Goal: Task Accomplishment & Management: Complete application form

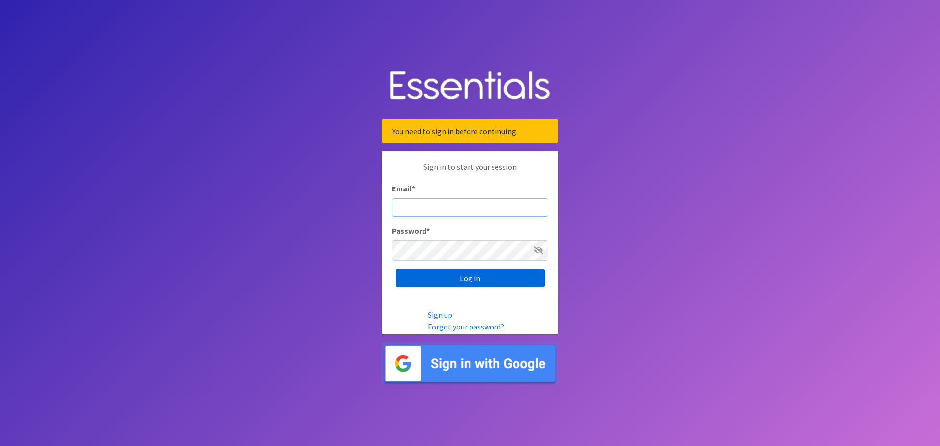
type input "[PERSON_NAME][EMAIL_ADDRESS][PERSON_NAME][DOMAIN_NAME]"
click at [482, 287] on input "Log in" at bounding box center [470, 278] width 149 height 19
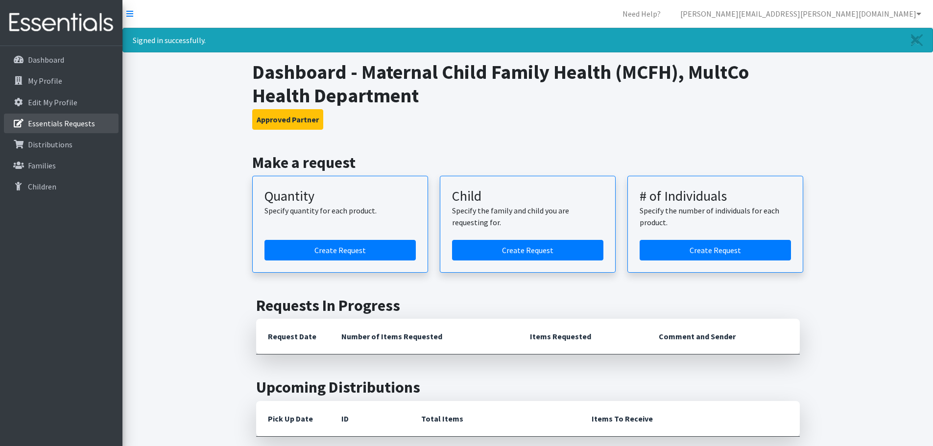
click at [95, 128] on p "Essentials Requests" at bounding box center [61, 123] width 67 height 10
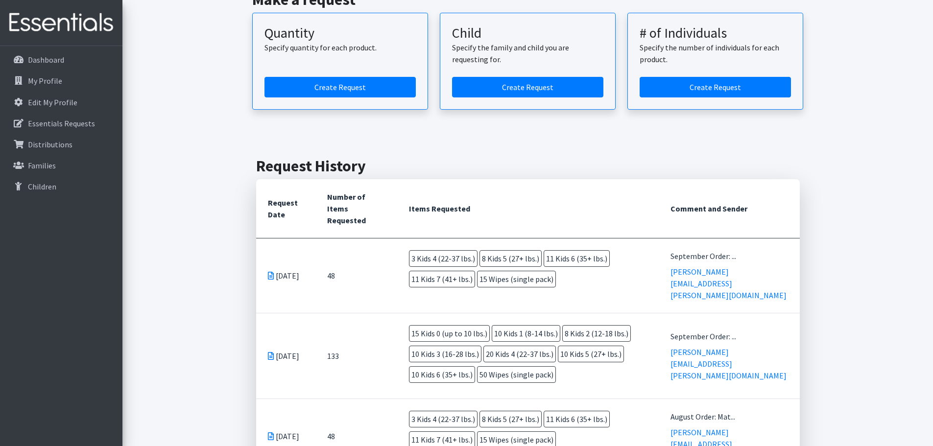
scroll to position [98, 0]
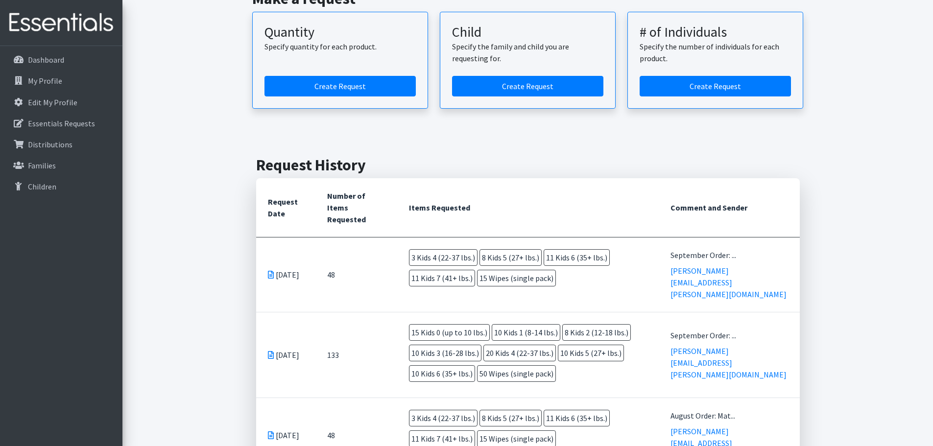
click at [273, 279] on icon at bounding box center [271, 275] width 6 height 8
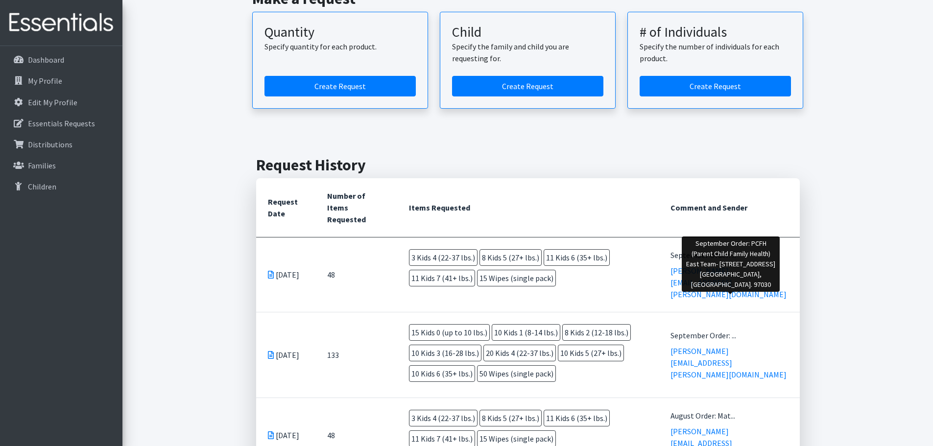
click at [708, 261] on div "September Order: ..." at bounding box center [729, 255] width 118 height 12
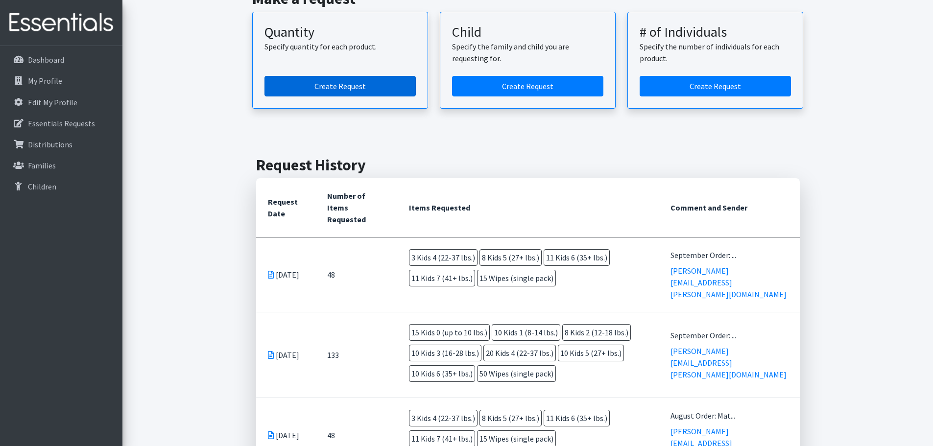
click at [337, 94] on link "Create Request" at bounding box center [339, 86] width 151 height 21
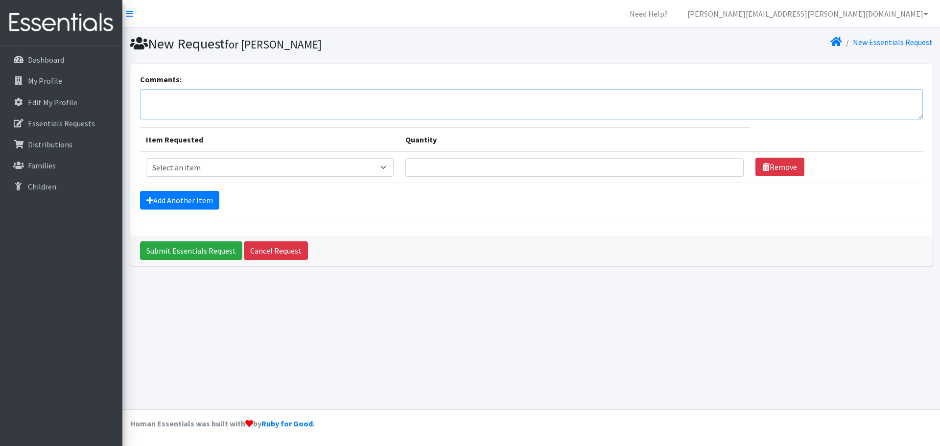
click at [349, 113] on textarea "Comments:" at bounding box center [531, 104] width 783 height 30
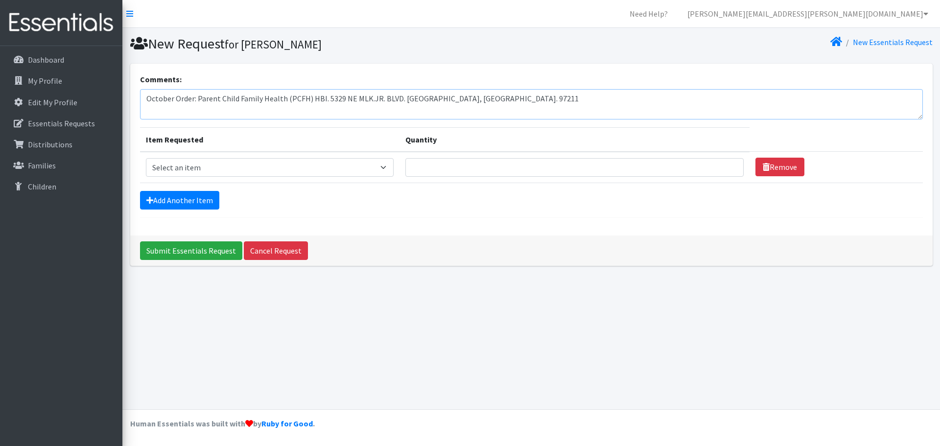
type textarea "October Order: Parent Child Family Health (PCFH) HBI. 5329 NE MLK.JR. BLVD. [GE…"
click at [321, 177] on select "Select an item Kids 0 (up to 10 lbs.) Kids 1 (8-14 lbs.) Kids 2 (12-18 lbs.) Ki…" at bounding box center [270, 167] width 248 height 19
select select "4067"
click at [148, 172] on select "Select an item Kids 0 (up to 10 lbs.) Kids 1 (8-14 lbs.) Kids 2 (12-18 lbs.) Ki…" at bounding box center [270, 167] width 248 height 19
click at [456, 177] on input "Quantity" at bounding box center [574, 167] width 338 height 19
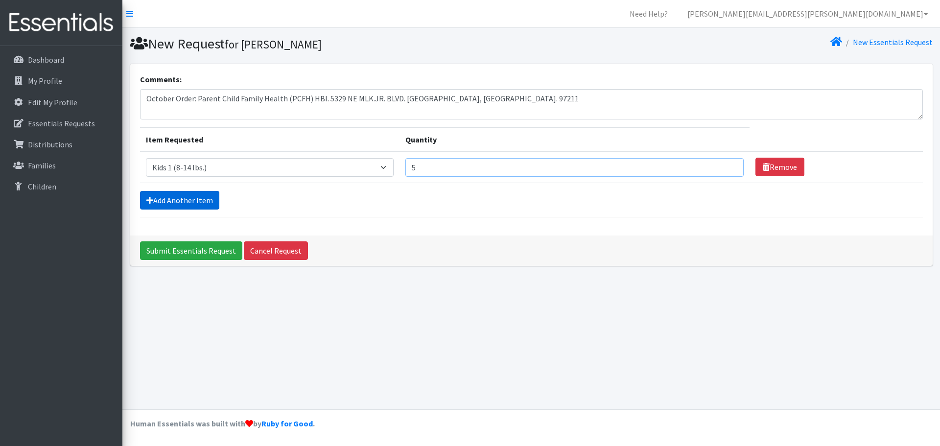
type input "5"
click at [172, 210] on link "Add Another Item" at bounding box center [179, 200] width 79 height 19
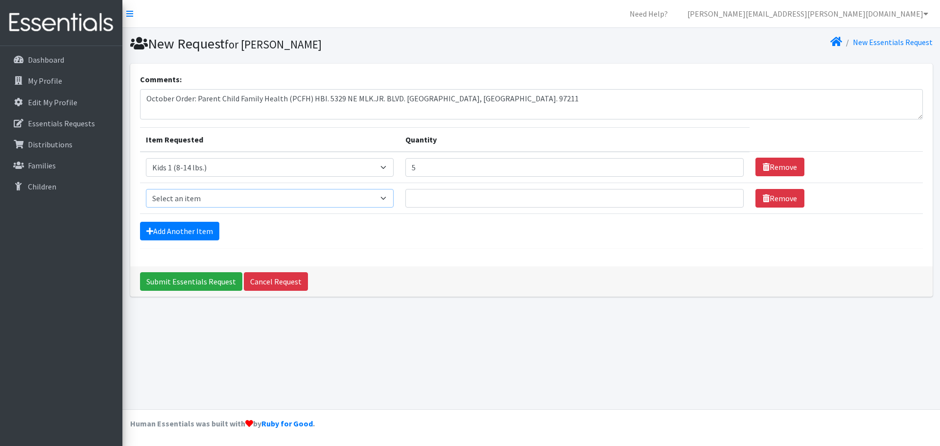
click at [394, 208] on select "Select an item Kids 0 (up to 10 lbs.) Kids 1 (8-14 lbs.) Kids 2 (12-18 lbs.) Ki…" at bounding box center [270, 198] width 248 height 19
select select "4068"
click at [148, 208] on select "Select an item Kids 0 (up to 10 lbs.) Kids 1 (8-14 lbs.) Kids 2 (12-18 lbs.) Ki…" at bounding box center [270, 198] width 248 height 19
click at [470, 208] on input "Quantity" at bounding box center [574, 198] width 338 height 19
type input "5"
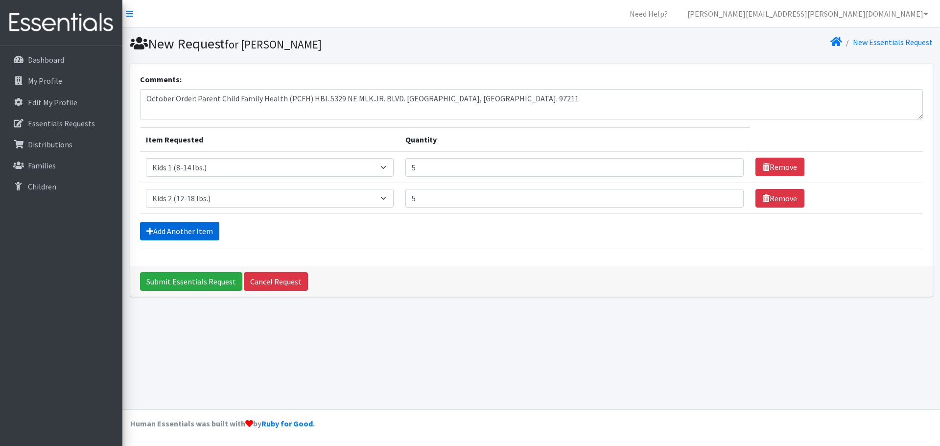
click at [187, 240] on link "Add Another Item" at bounding box center [179, 231] width 79 height 19
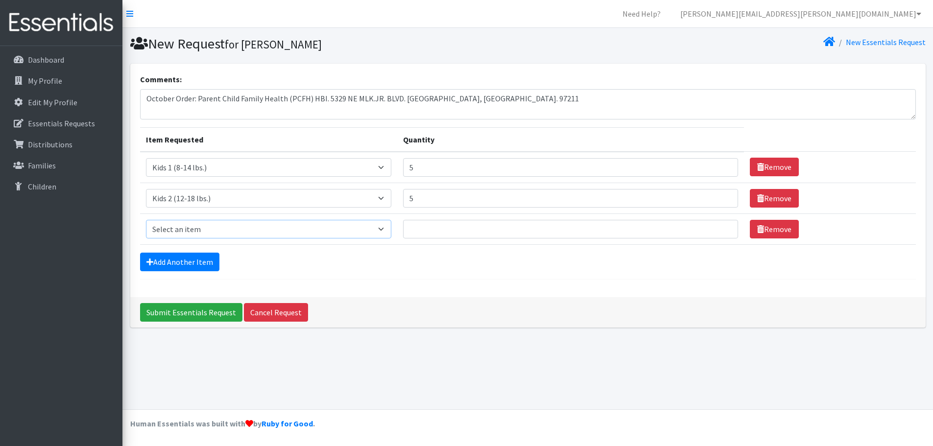
click at [188, 238] on select "Select an item Kids 0 (up to 10 lbs.) Kids 1 (8-14 lbs.) Kids 2 (12-18 lbs.) Ki…" at bounding box center [268, 229] width 245 height 19
select select "4036"
click at [148, 238] on select "Select an item Kids 0 (up to 10 lbs.) Kids 1 (8-14 lbs.) Kids 2 (12-18 lbs.) Ki…" at bounding box center [268, 229] width 245 height 19
click at [455, 238] on input "Quantity" at bounding box center [570, 229] width 335 height 19
type input "15"
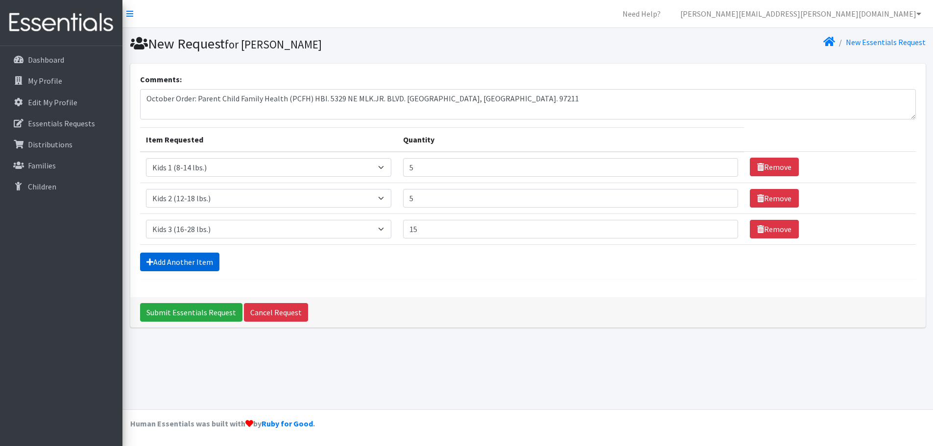
click at [198, 271] on link "Add Another Item" at bounding box center [179, 262] width 79 height 19
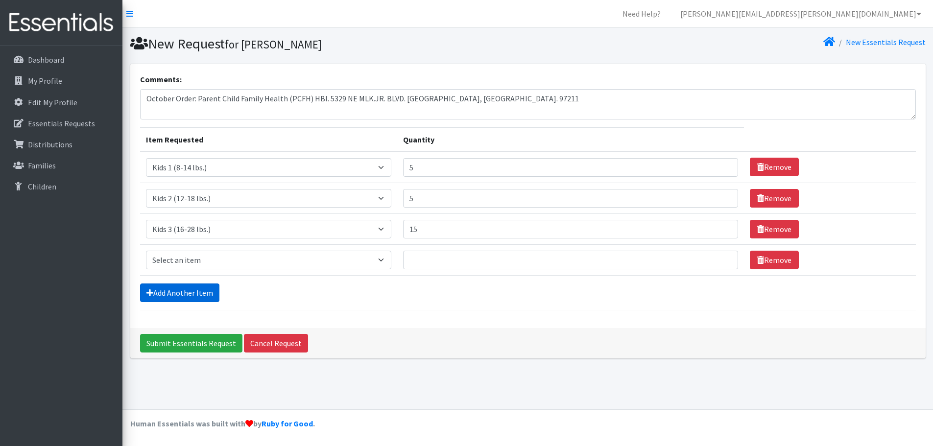
scroll to position [48, 0]
click at [203, 269] on select "Select an item Kids 0 (up to 10 lbs.) Kids 1 (8-14 lbs.) Kids 2 (12-18 lbs.) Ki…" at bounding box center [268, 260] width 245 height 19
select select "4049"
click at [148, 266] on select "Select an item Kids 0 (up to 10 lbs.) Kids 1 (8-14 lbs.) Kids 2 (12-18 lbs.) Ki…" at bounding box center [268, 260] width 245 height 19
click at [455, 269] on input "Quantity" at bounding box center [570, 260] width 335 height 19
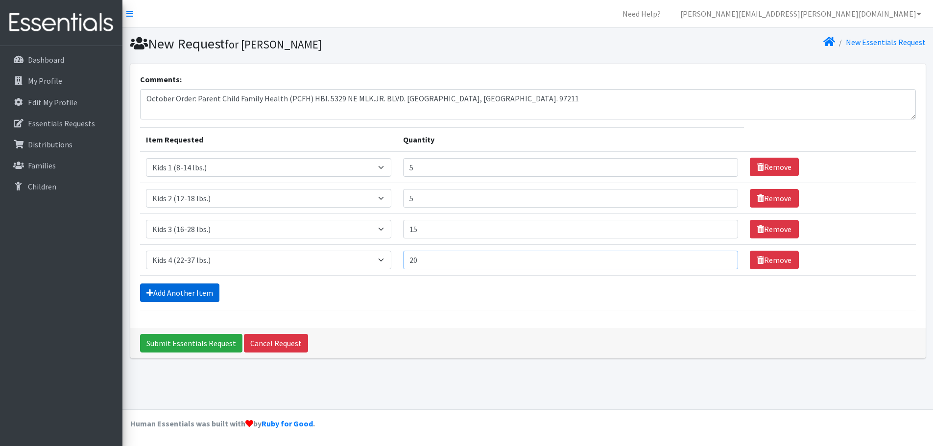
type input "20"
click at [214, 302] on link "Add Another Item" at bounding box center [179, 293] width 79 height 19
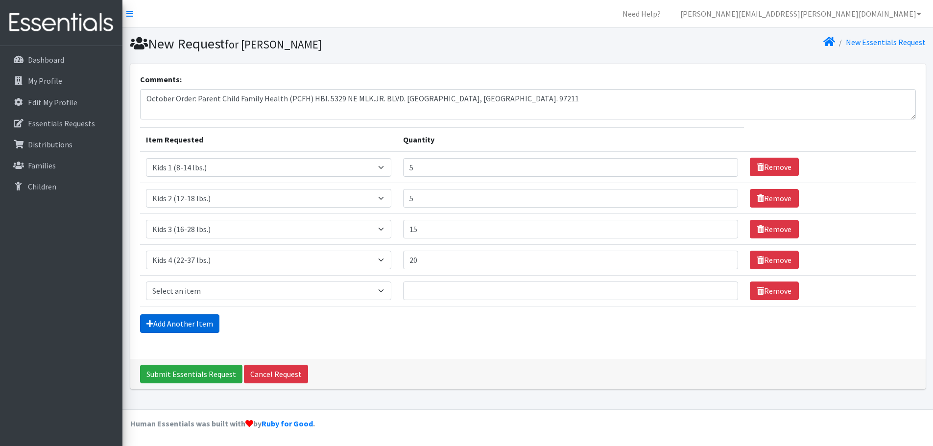
scroll to position [96, 0]
click at [250, 282] on select "Select an item Kids 0 (up to 10 lbs.) Kids 1 (8-14 lbs.) Kids 2 (12-18 lbs.) Ki…" at bounding box center [268, 291] width 245 height 19
select select "4056"
click at [148, 282] on select "Select an item Kids 0 (up to 10 lbs.) Kids 1 (8-14 lbs.) Kids 2 (12-18 lbs.) Ki…" at bounding box center [268, 291] width 245 height 19
click at [456, 283] on input "Quantity" at bounding box center [570, 291] width 335 height 19
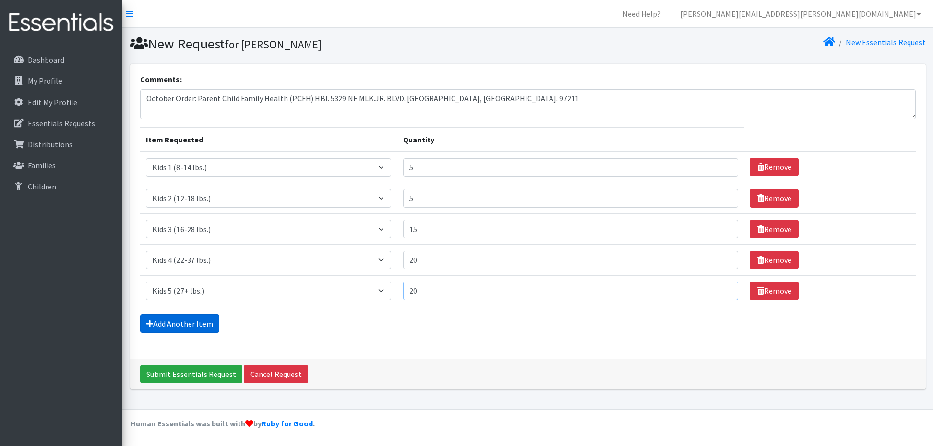
type input "20"
click at [192, 327] on link "Add Another Item" at bounding box center [179, 323] width 79 height 19
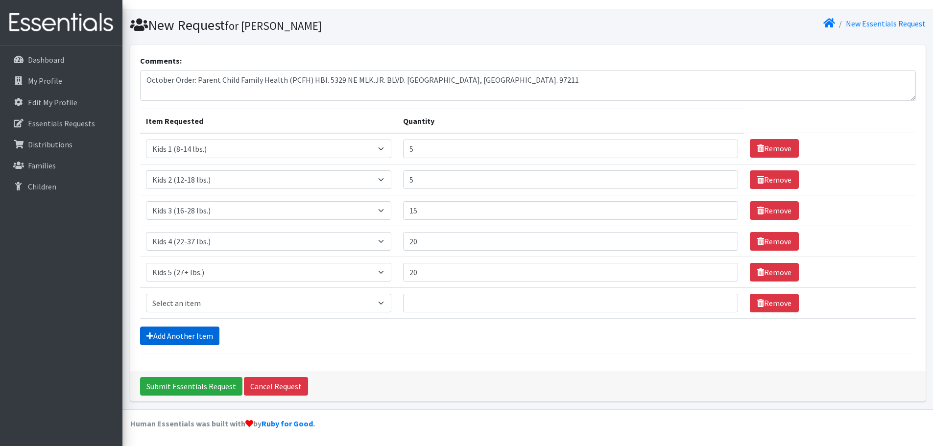
scroll to position [144, 0]
click at [215, 294] on select "Select an item Kids 0 (up to 10 lbs.) Kids 1 (8-14 lbs.) Kids 2 (12-18 lbs.) Ki…" at bounding box center [268, 303] width 245 height 19
select select "4059"
click at [148, 294] on select "Select an item Kids 0 (up to 10 lbs.) Kids 1 (8-14 lbs.) Kids 2 (12-18 lbs.) Ki…" at bounding box center [268, 303] width 245 height 19
click at [480, 294] on input "Quantity" at bounding box center [570, 303] width 335 height 19
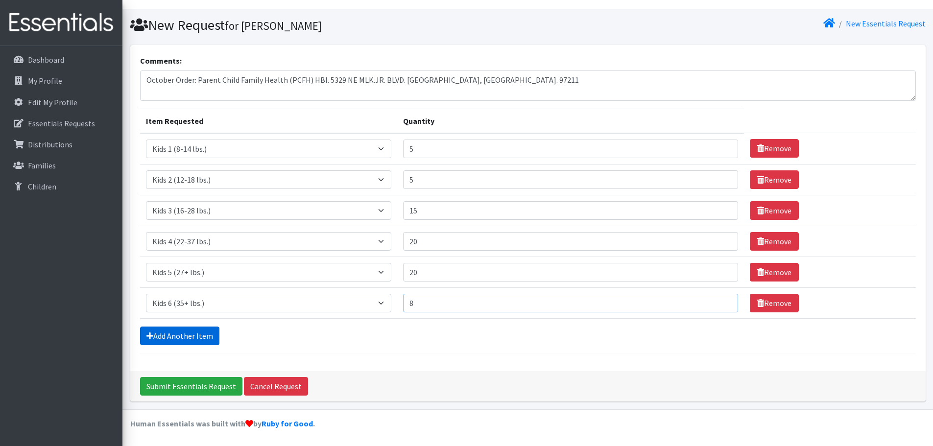
type input "8"
click at [195, 330] on link "Add Another Item" at bounding box center [179, 336] width 79 height 19
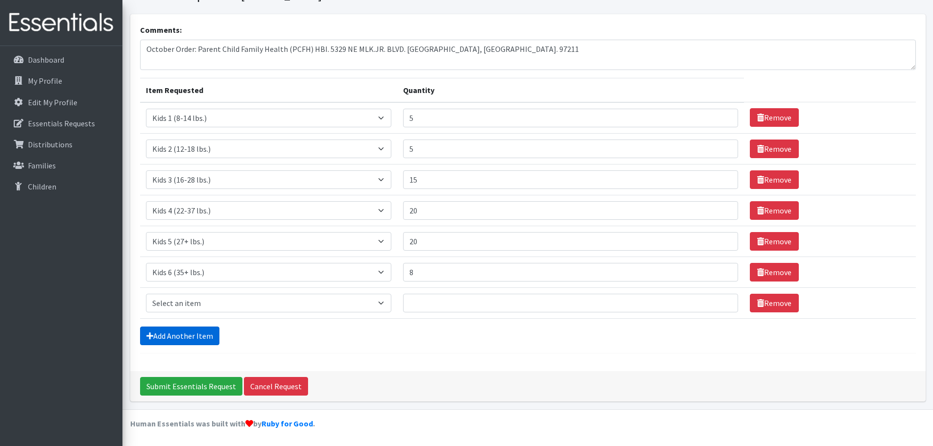
scroll to position [191, 0]
click at [201, 294] on select "Select an item Kids 0 (up to 10 lbs.) Kids 1 (8-14 lbs.) Kids 2 (12-18 lbs.) Ki…" at bounding box center [268, 303] width 245 height 19
select select "11282"
click at [148, 294] on select "Select an item Kids 0 (up to 10 lbs.) Kids 1 (8-14 lbs.) Kids 2 (12-18 lbs.) Ki…" at bounding box center [268, 303] width 245 height 19
click at [430, 294] on input "Quantity" at bounding box center [570, 303] width 335 height 19
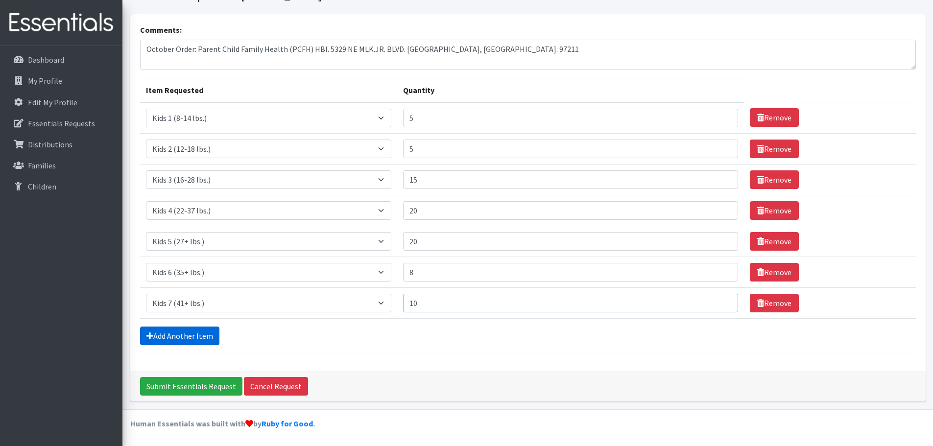
type input "10"
click at [187, 328] on link "Add Another Item" at bounding box center [179, 336] width 79 height 19
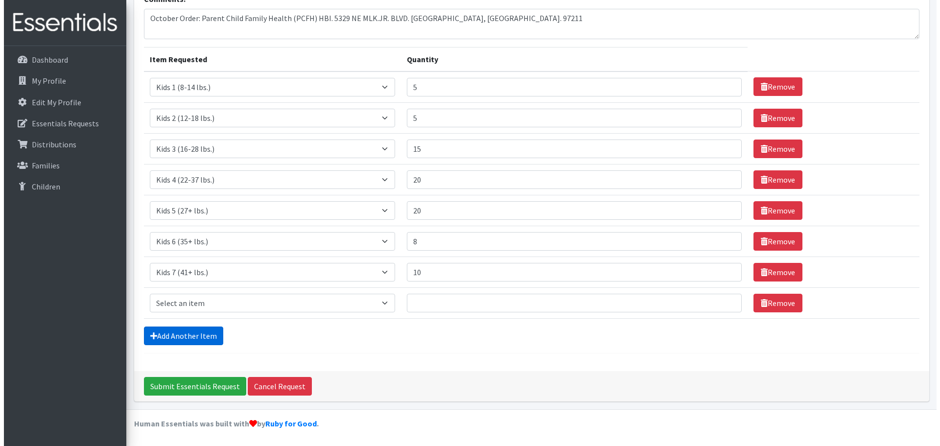
scroll to position [239, 0]
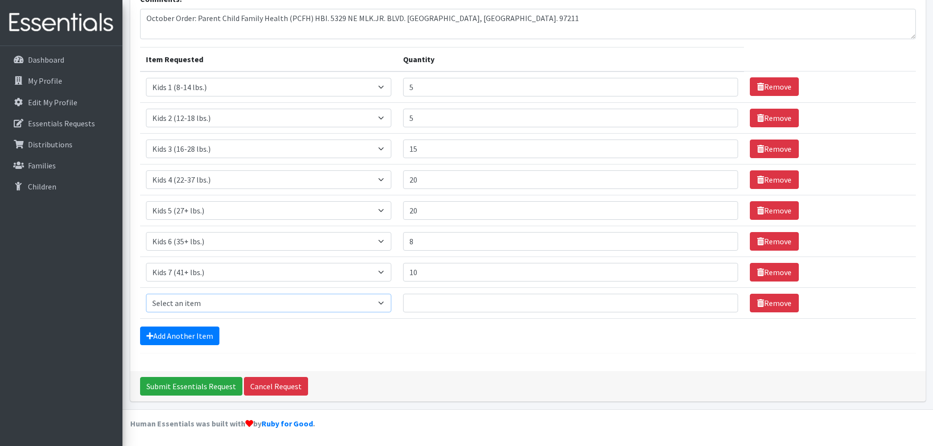
click at [226, 294] on select "Select an item Kids 0 (up to 10 lbs.) Kids 1 (8-14 lbs.) Kids 2 (12-18 lbs.) Ki…" at bounding box center [268, 303] width 245 height 19
select select "4057"
click at [148, 294] on select "Select an item Kids 0 (up to 10 lbs.) Kids 1 (8-14 lbs.) Kids 2 (12-18 lbs.) Ki…" at bounding box center [268, 303] width 245 height 19
click at [457, 294] on input "Quantity" at bounding box center [570, 303] width 335 height 19
click at [443, 294] on input "Quantity" at bounding box center [570, 303] width 335 height 19
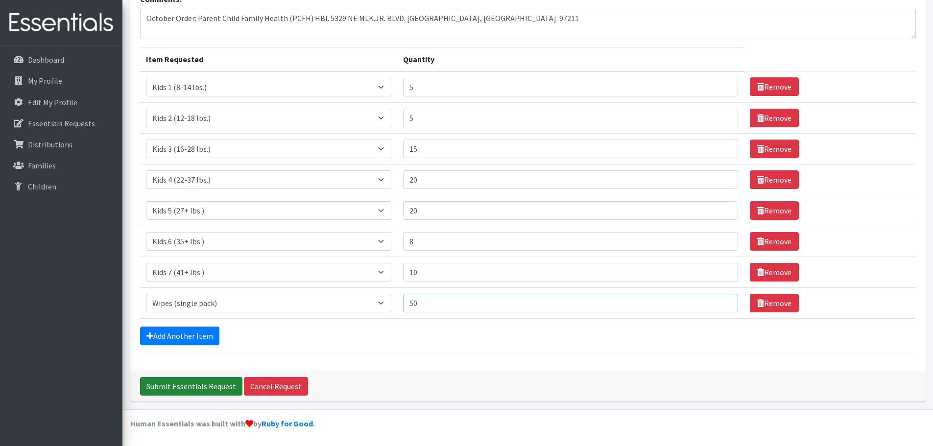
type input "50"
click at [180, 385] on input "Submit Essentials Request" at bounding box center [191, 386] width 102 height 19
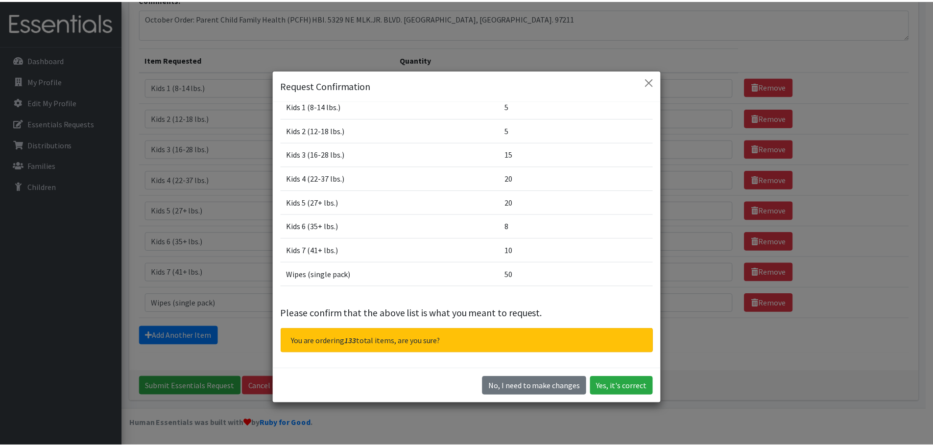
scroll to position [74, 0]
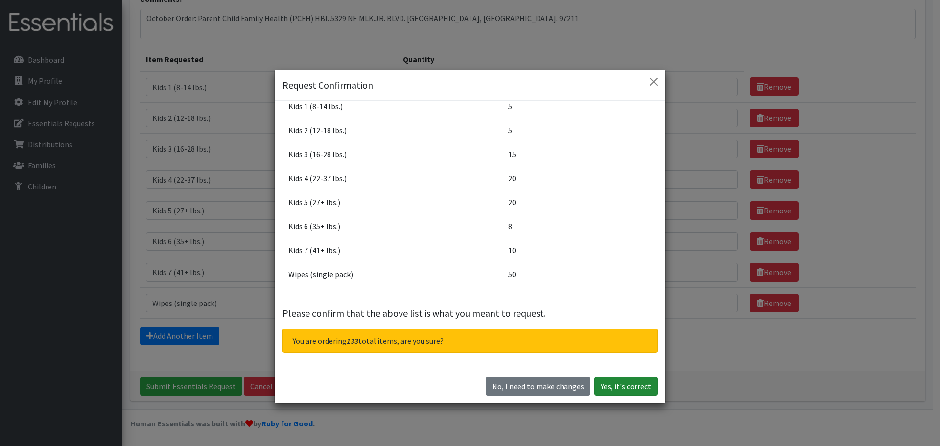
click at [620, 393] on button "Yes, it's correct" at bounding box center [625, 386] width 63 height 19
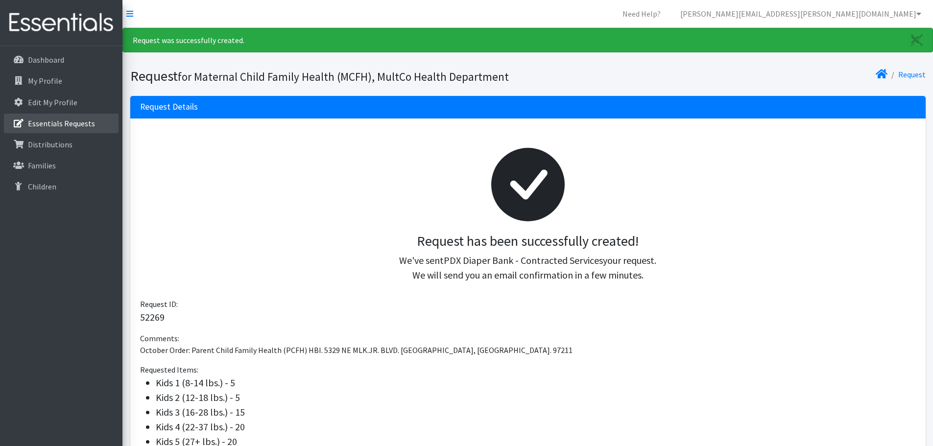
click at [60, 133] on link "Essentials Requests" at bounding box center [61, 124] width 115 height 20
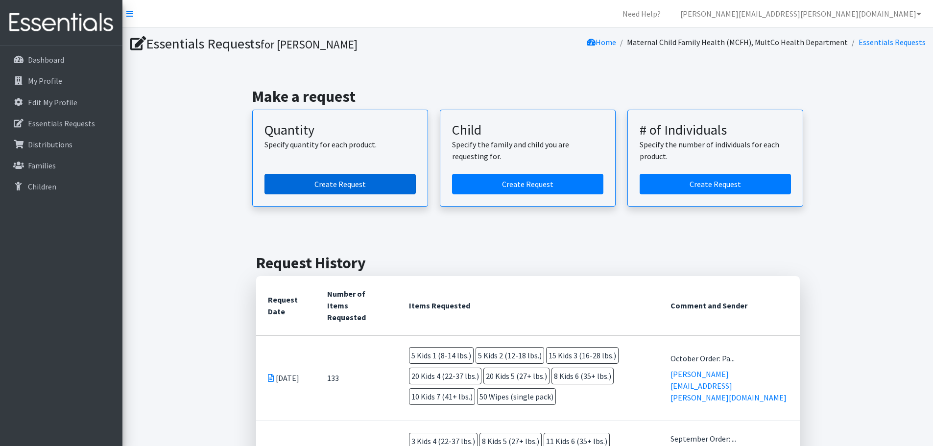
click at [360, 194] on link "Create Request" at bounding box center [339, 184] width 151 height 21
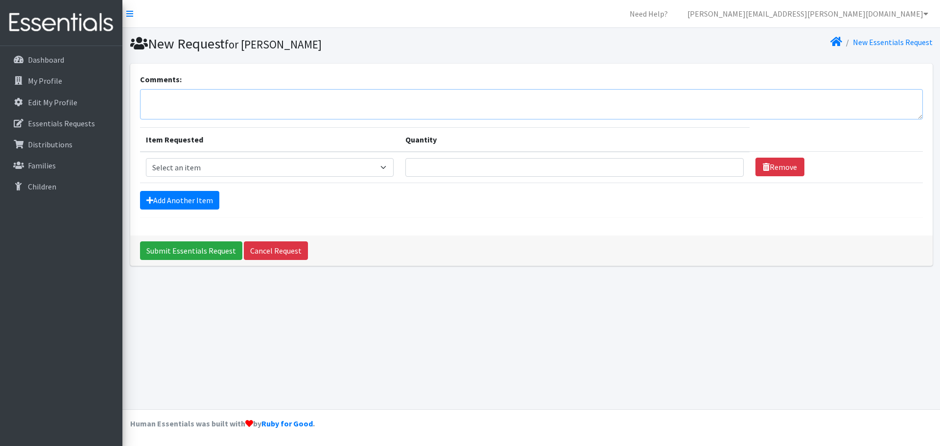
click at [263, 119] on textarea "Comments:" at bounding box center [531, 104] width 783 height 30
type textarea "C"
type textarea "October order: Parent Child Family Health (PCFH) MECP, [STREET_ADDRESS][US_STAT…"
click at [394, 177] on select "Select an item Kids 0 (up to 10 lbs.) Kids 1 (8-14 lbs.) Kids 2 (12-18 lbs.) Ki…" at bounding box center [270, 167] width 248 height 19
select select "4049"
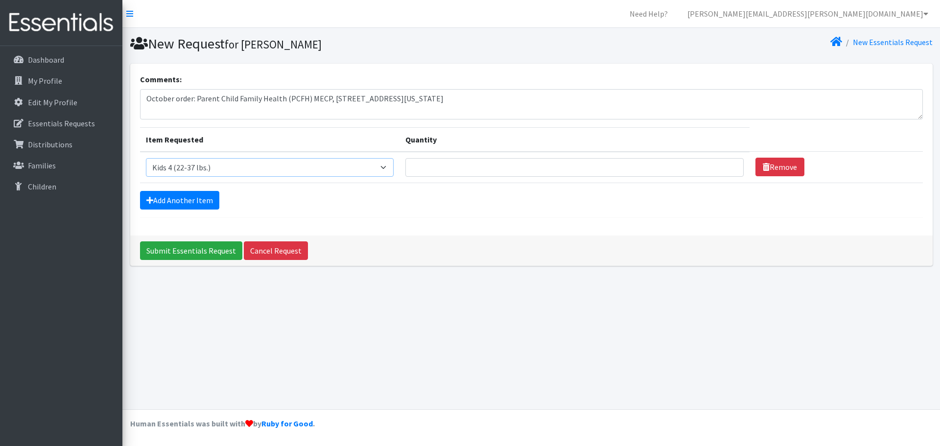
click at [148, 172] on select "Select an item Kids 0 (up to 10 lbs.) Kids 1 (8-14 lbs.) Kids 2 (12-18 lbs.) Ki…" at bounding box center [270, 167] width 248 height 19
click at [480, 177] on input "Quantity" at bounding box center [574, 167] width 338 height 19
type input "3"
click at [185, 210] on link "Add Another Item" at bounding box center [179, 200] width 79 height 19
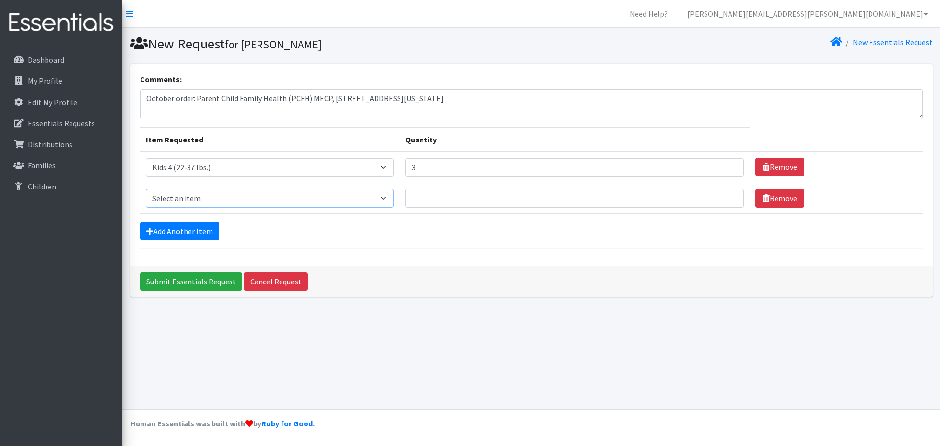
click at [394, 208] on select "Select an item Kids 0 (up to 10 lbs.) Kids 1 (8-14 lbs.) Kids 2 (12-18 lbs.) Ki…" at bounding box center [270, 198] width 248 height 19
select select "4056"
click at [148, 208] on select "Select an item Kids 0 (up to 10 lbs.) Kids 1 (8-14 lbs.) Kids 2 (12-18 lbs.) Ki…" at bounding box center [270, 198] width 248 height 19
click at [502, 208] on input "Quantity" at bounding box center [574, 198] width 338 height 19
type input "8"
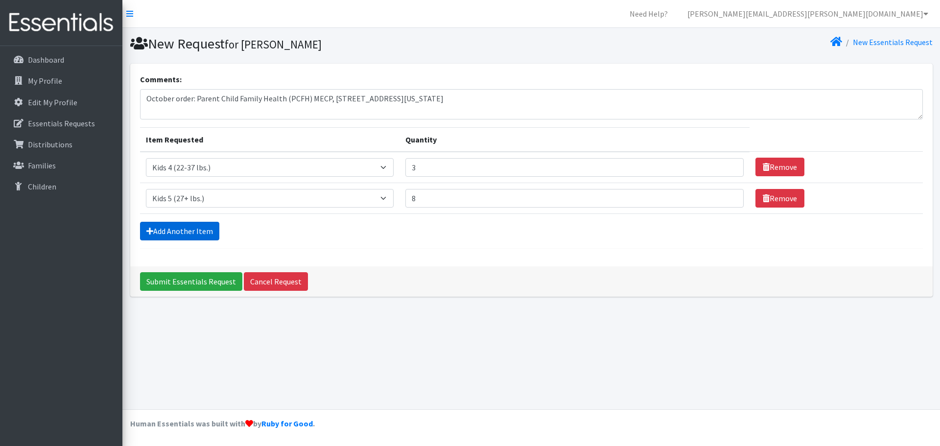
click at [198, 240] on link "Add Another Item" at bounding box center [179, 231] width 79 height 19
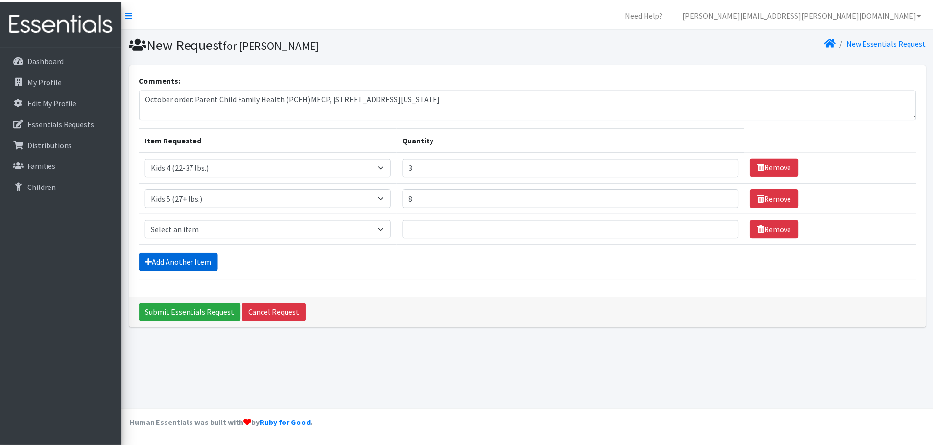
scroll to position [0, 0]
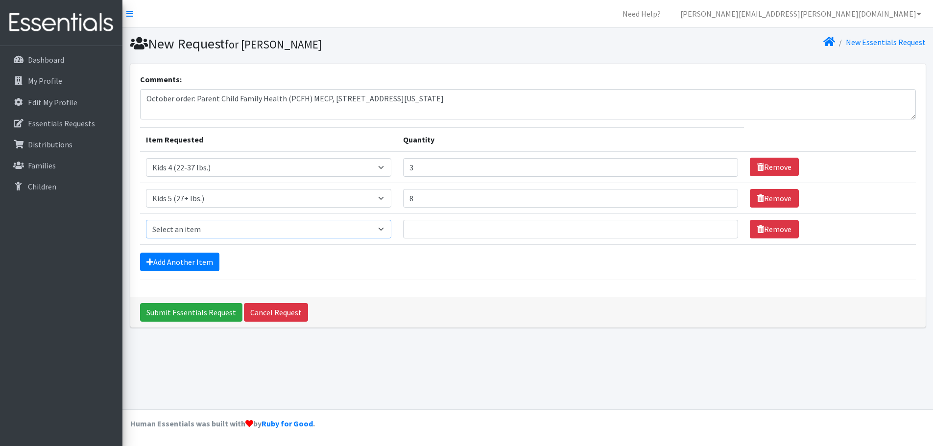
click at [391, 238] on select "Select an item Kids 0 (up to 10 lbs.) Kids 1 (8-14 lbs.) Kids 2 (12-18 lbs.) Ki…" at bounding box center [268, 229] width 245 height 19
select select "4059"
click at [148, 238] on select "Select an item Kids 0 (up to 10 lbs.) Kids 1 (8-14 lbs.) Kids 2 (12-18 lbs.) Ki…" at bounding box center [268, 229] width 245 height 19
click at [487, 238] on input "Quantity" at bounding box center [570, 229] width 335 height 19
type input "11"
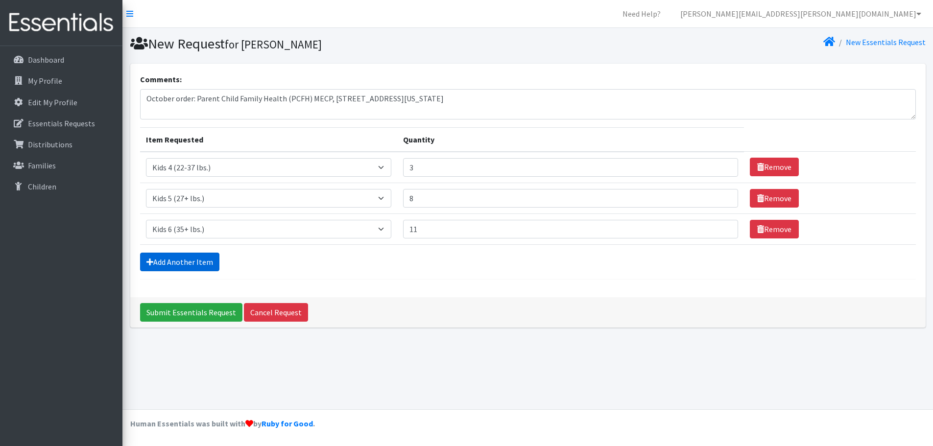
click at [212, 271] on link "Add Another Item" at bounding box center [179, 262] width 79 height 19
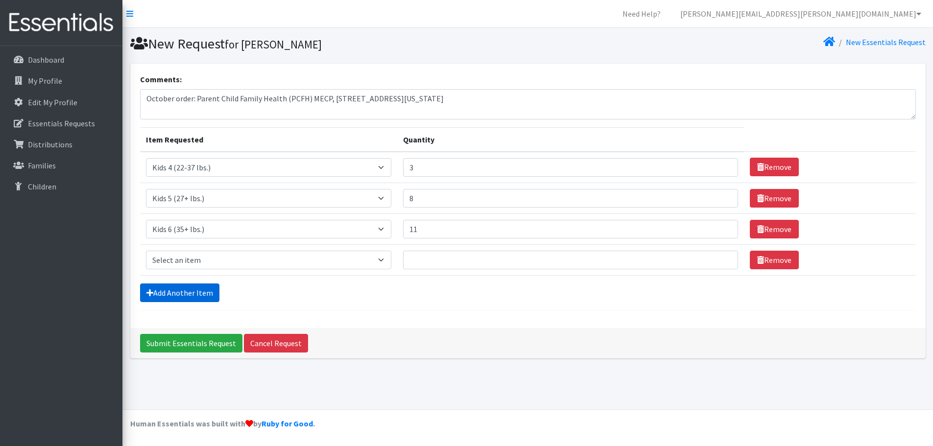
scroll to position [48, 0]
click at [391, 269] on select "Select an item Kids 0 (up to 10 lbs.) Kids 1 (8-14 lbs.) Kids 2 (12-18 lbs.) Ki…" at bounding box center [268, 260] width 245 height 19
select select "11282"
click at [148, 266] on select "Select an item Kids 0 (up to 10 lbs.) Kids 1 (8-14 lbs.) Kids 2 (12-18 lbs.) Ki…" at bounding box center [268, 260] width 245 height 19
click at [450, 269] on input "Quantity" at bounding box center [570, 260] width 335 height 19
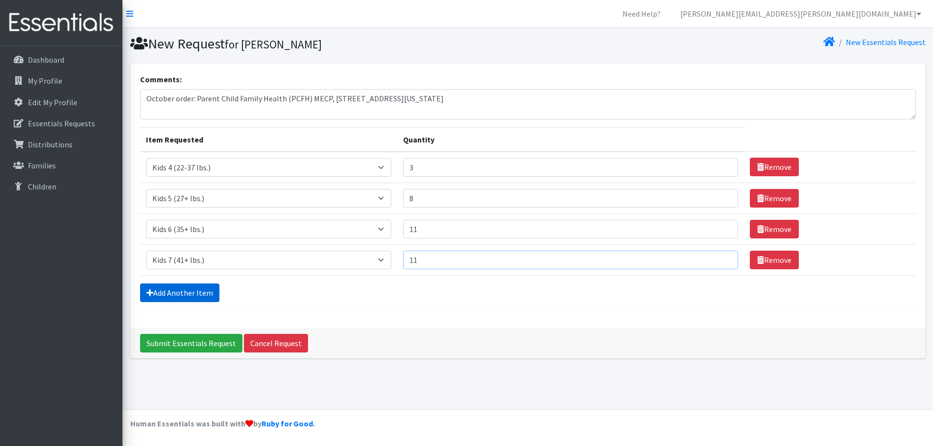
type input "11"
click at [169, 302] on link "Add Another Item" at bounding box center [179, 293] width 79 height 19
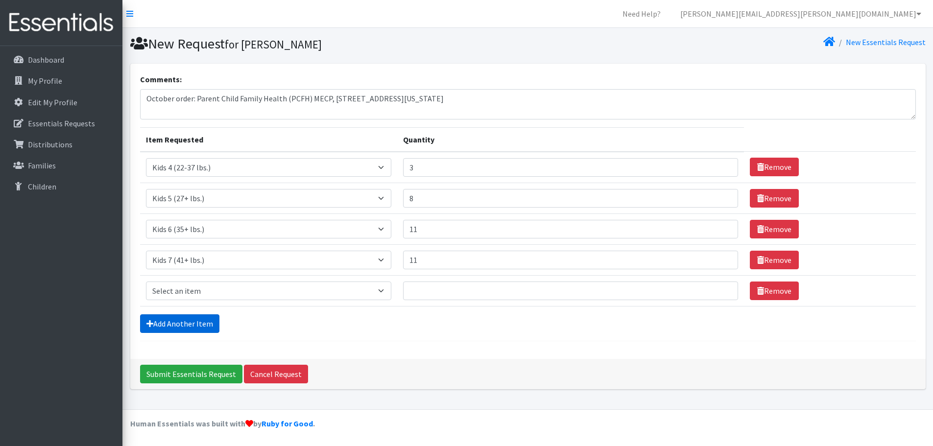
scroll to position [96, 0]
click at [391, 282] on select "Select an item Kids 0 (up to 10 lbs.) Kids 1 (8-14 lbs.) Kids 2 (12-18 lbs.) Ki…" at bounding box center [268, 291] width 245 height 19
select select "4057"
click at [148, 282] on select "Select an item Kids 0 (up to 10 lbs.) Kids 1 (8-14 lbs.) Kids 2 (12-18 lbs.) Ki…" at bounding box center [268, 291] width 245 height 19
click at [484, 282] on input "Quantity" at bounding box center [570, 291] width 335 height 19
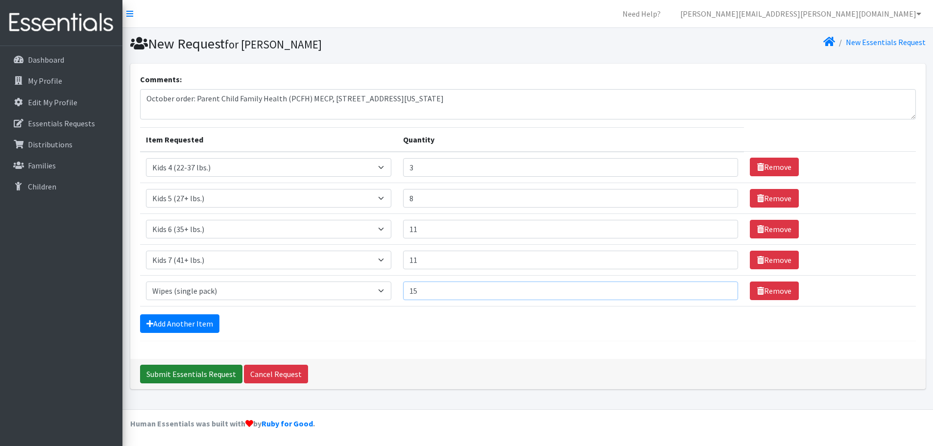
type input "15"
click at [175, 383] on input "Submit Essentials Request" at bounding box center [191, 374] width 102 height 19
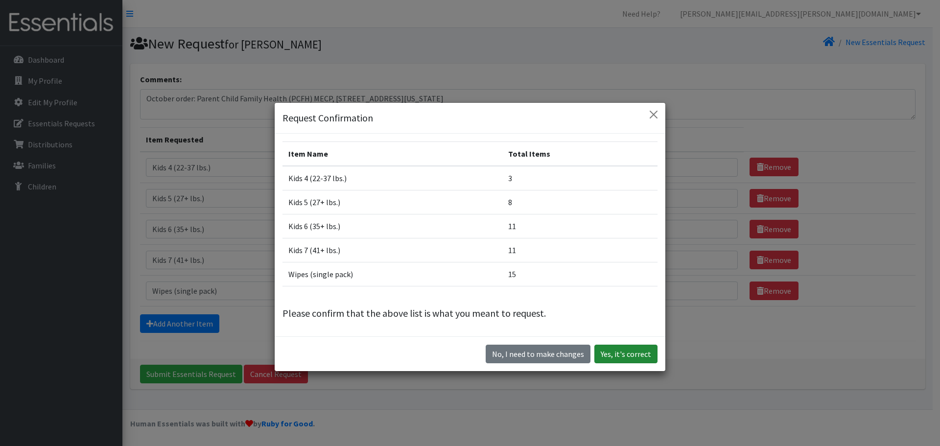
click at [616, 363] on button "Yes, it's correct" at bounding box center [625, 354] width 63 height 19
